Goal: Information Seeking & Learning: Learn about a topic

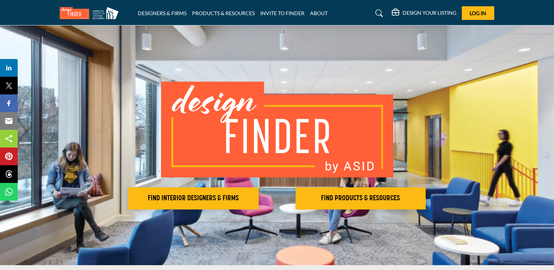
scroll to position [37, 0]
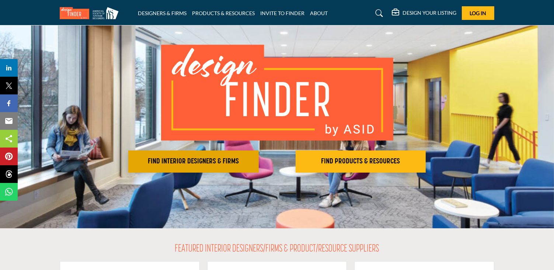
click at [232, 163] on h2 "FIND INTERIOR DESIGNERS & FIRMS" at bounding box center [193, 161] width 126 height 9
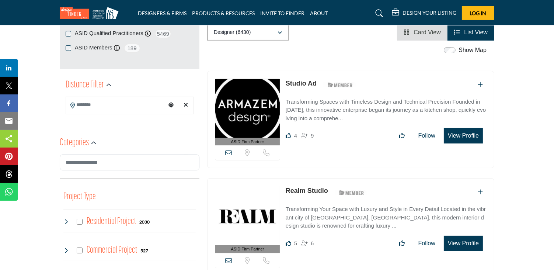
scroll to position [147, 0]
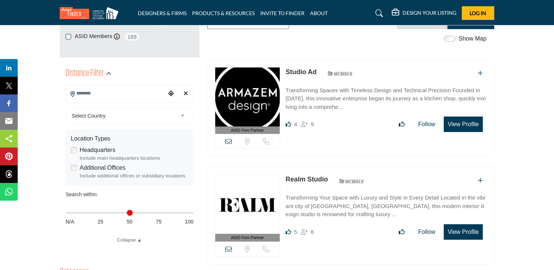
click at [89, 97] on input "Search Location" at bounding box center [115, 93] width 99 height 14
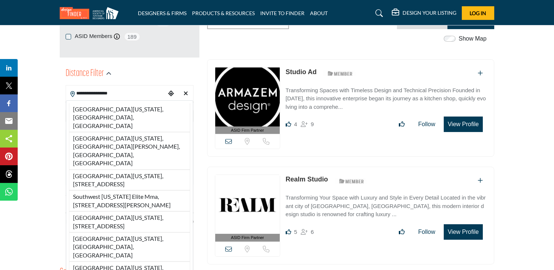
type input "**********"
click at [170, 95] on icon "Choose your current location" at bounding box center [171, 93] width 6 height 6
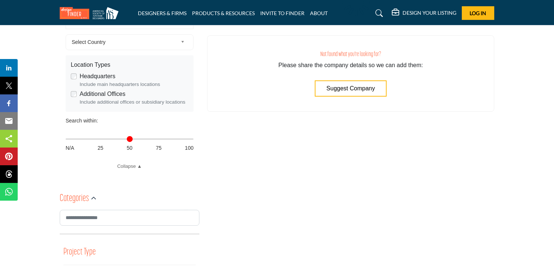
scroll to position [184, 0]
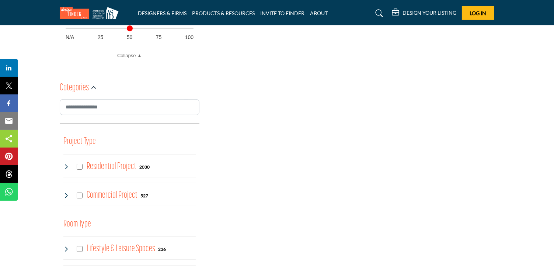
scroll to position [368, 0]
